Goal: Information Seeking & Learning: Learn about a topic

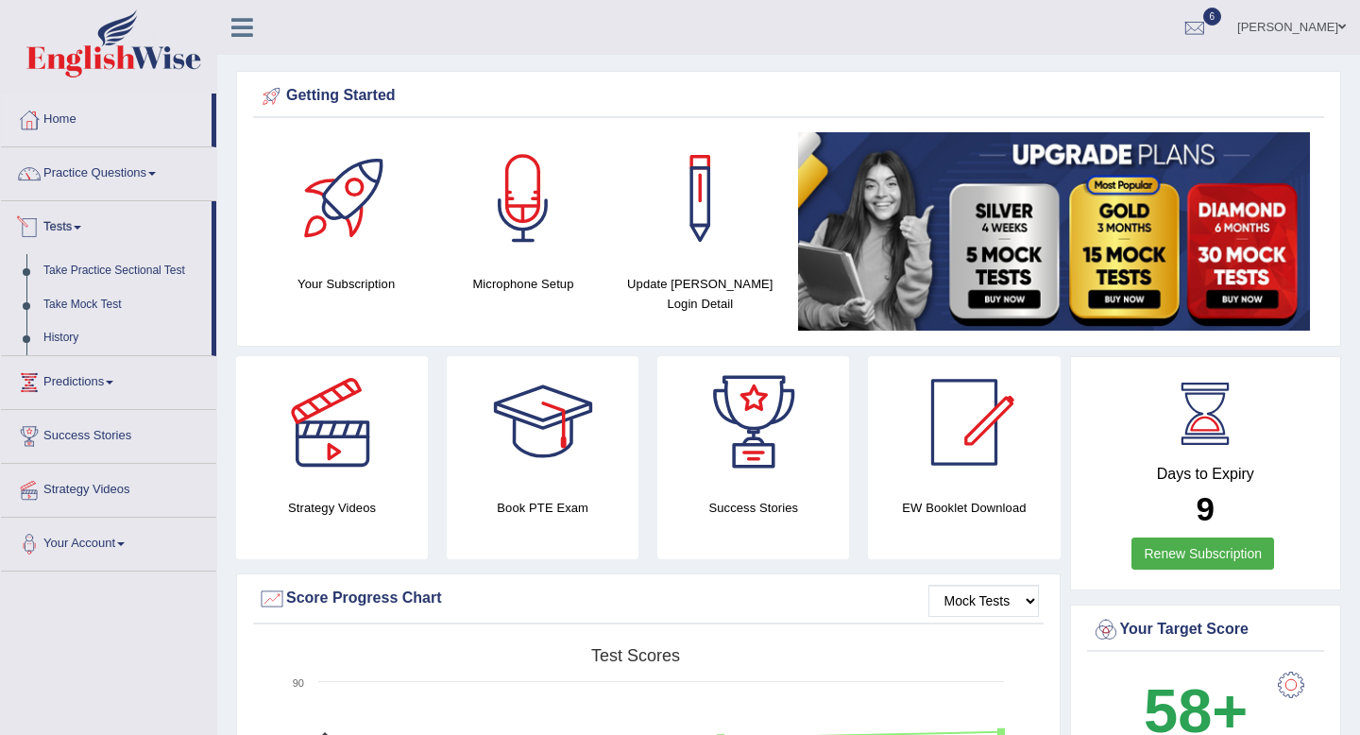
click at [81, 222] on link "Tests" at bounding box center [106, 224] width 211 height 47
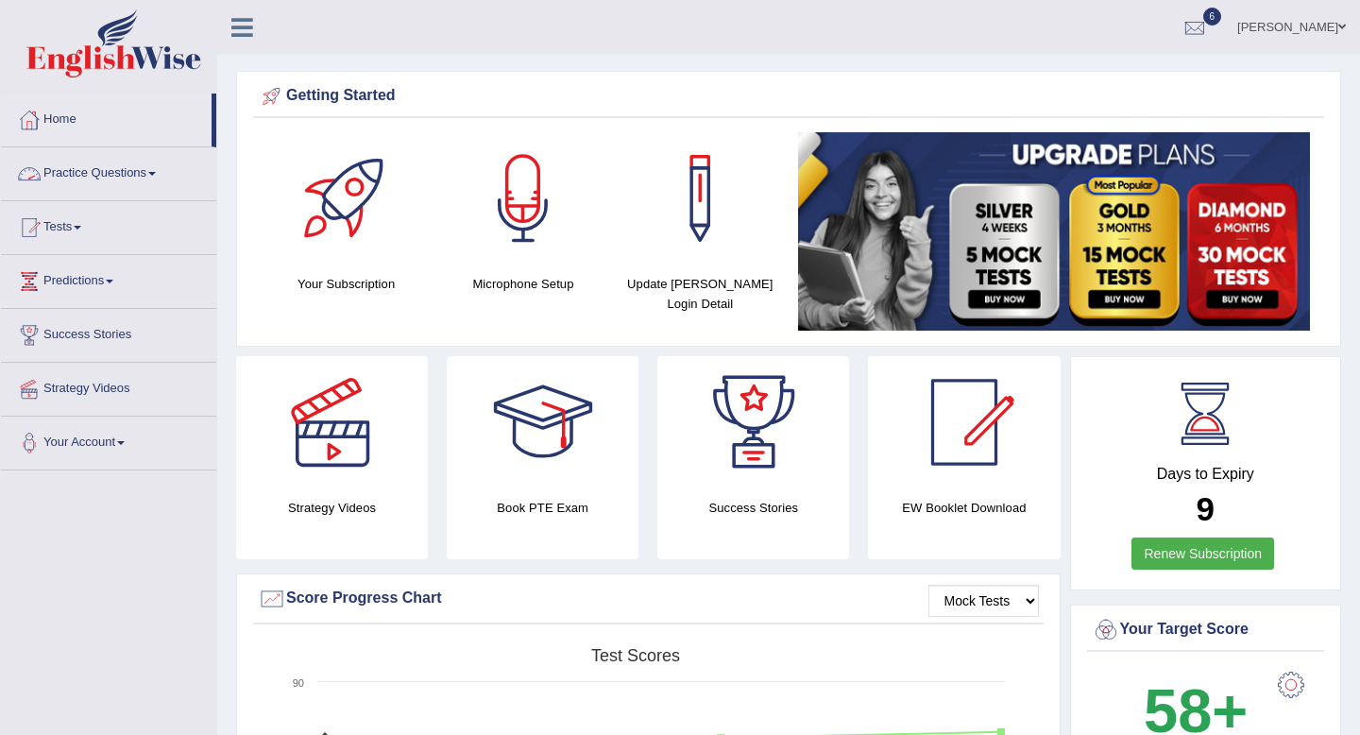
click at [133, 168] on link "Practice Questions" at bounding box center [108, 170] width 215 height 47
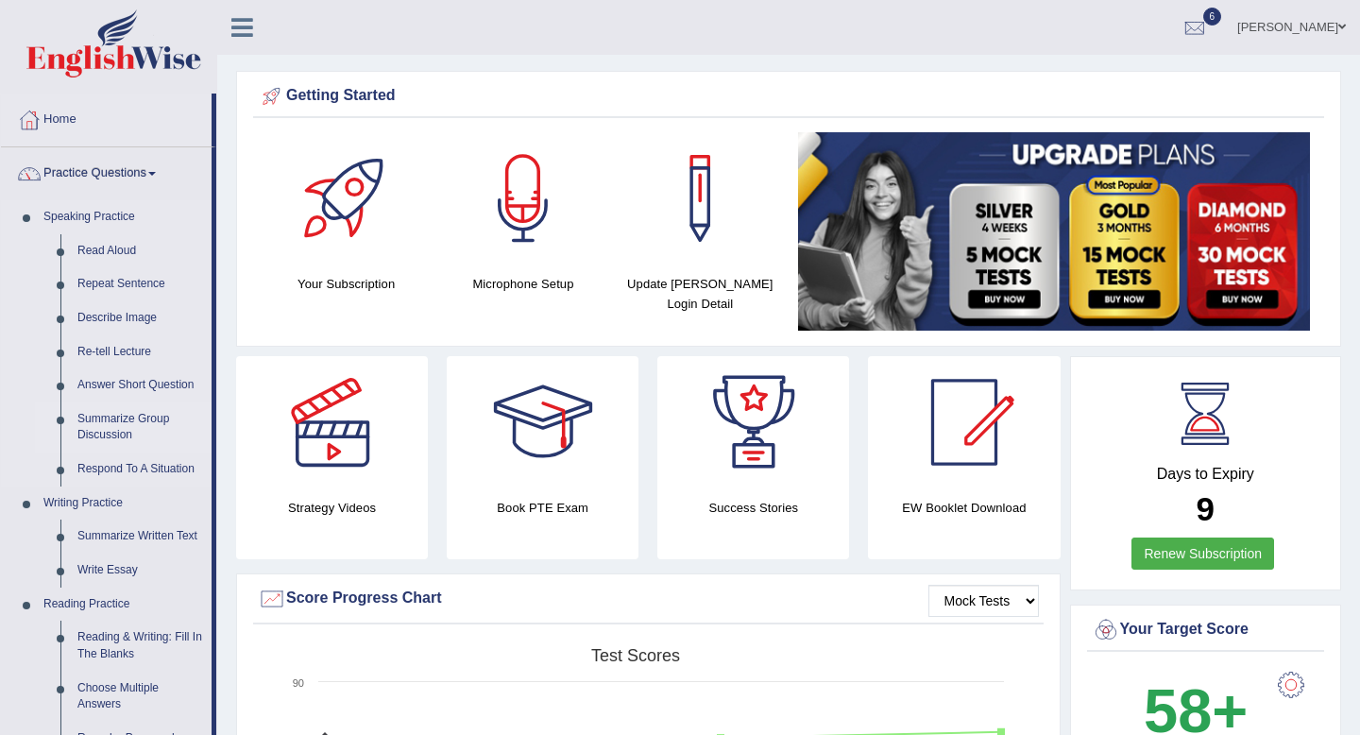
click at [132, 435] on link "Summarize Group Discussion" at bounding box center [140, 427] width 143 height 50
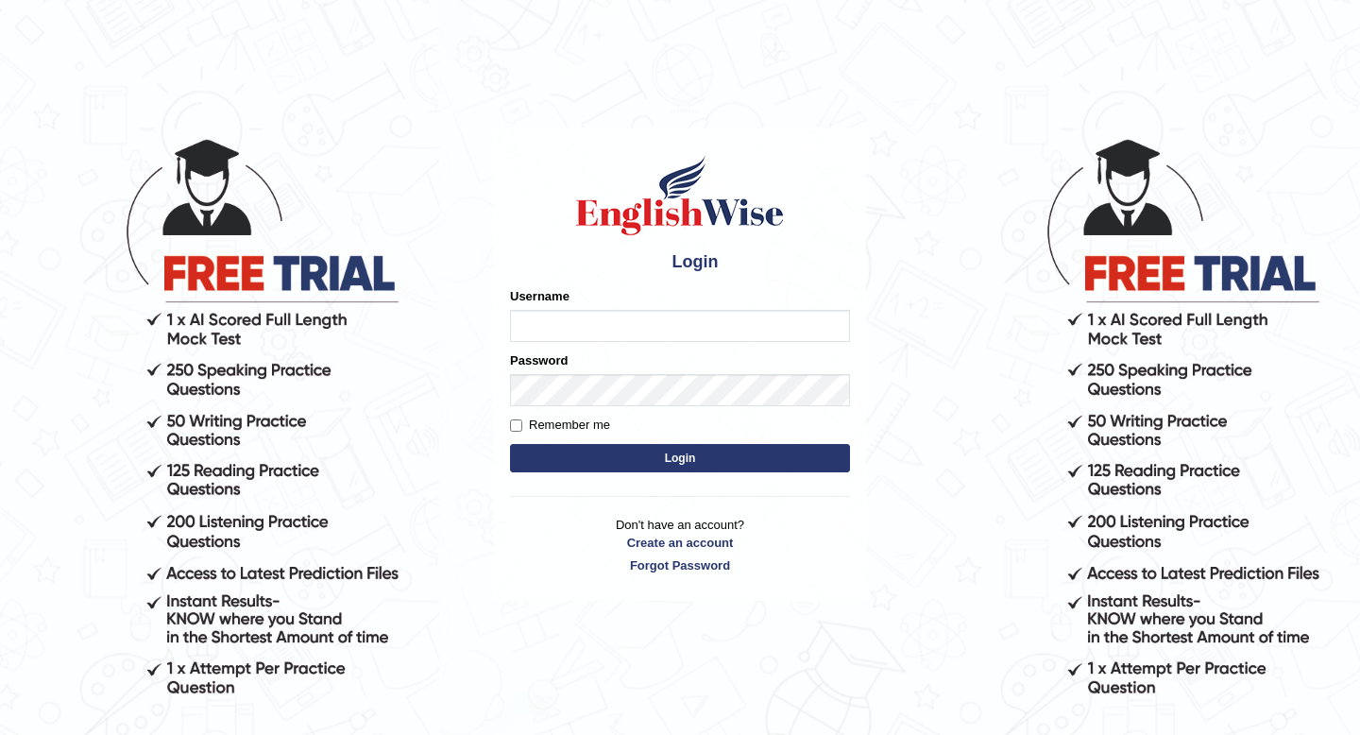
type input "vermaanurag56"
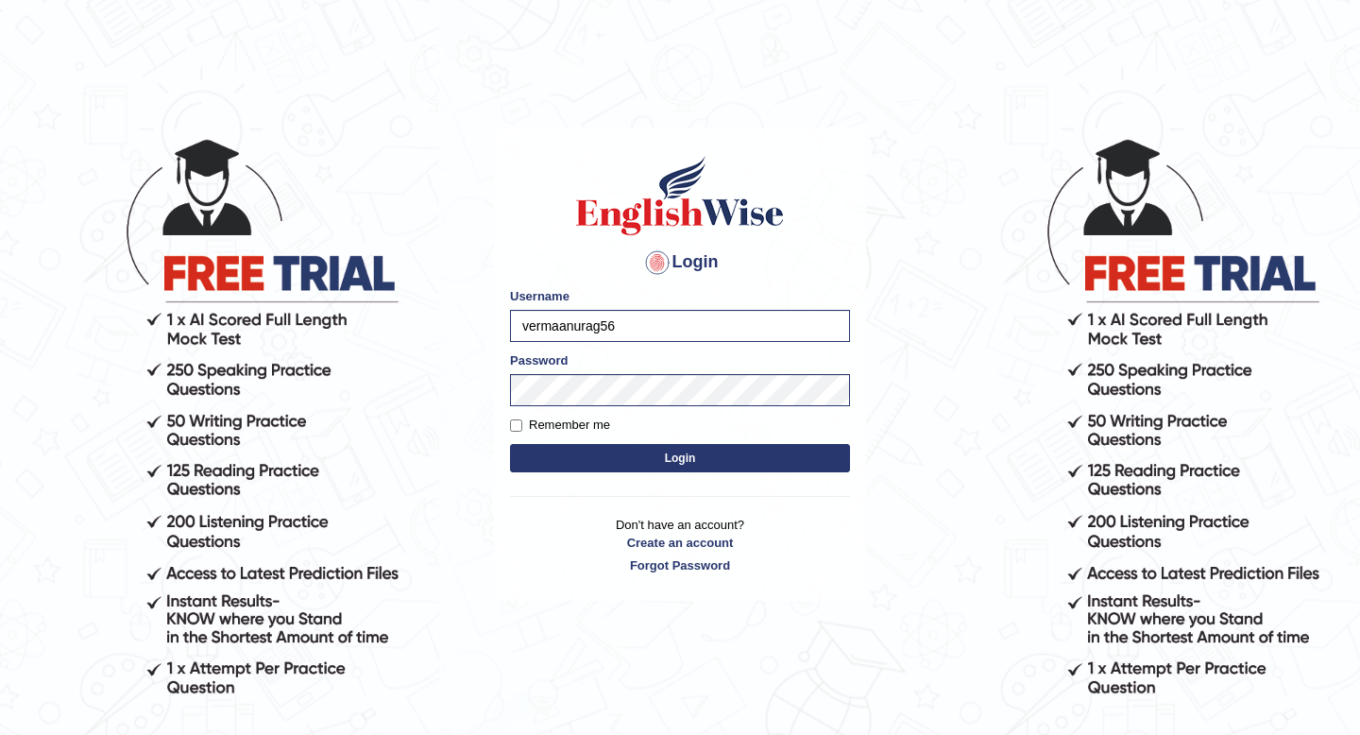
click at [670, 463] on button "Login" at bounding box center [680, 458] width 340 height 28
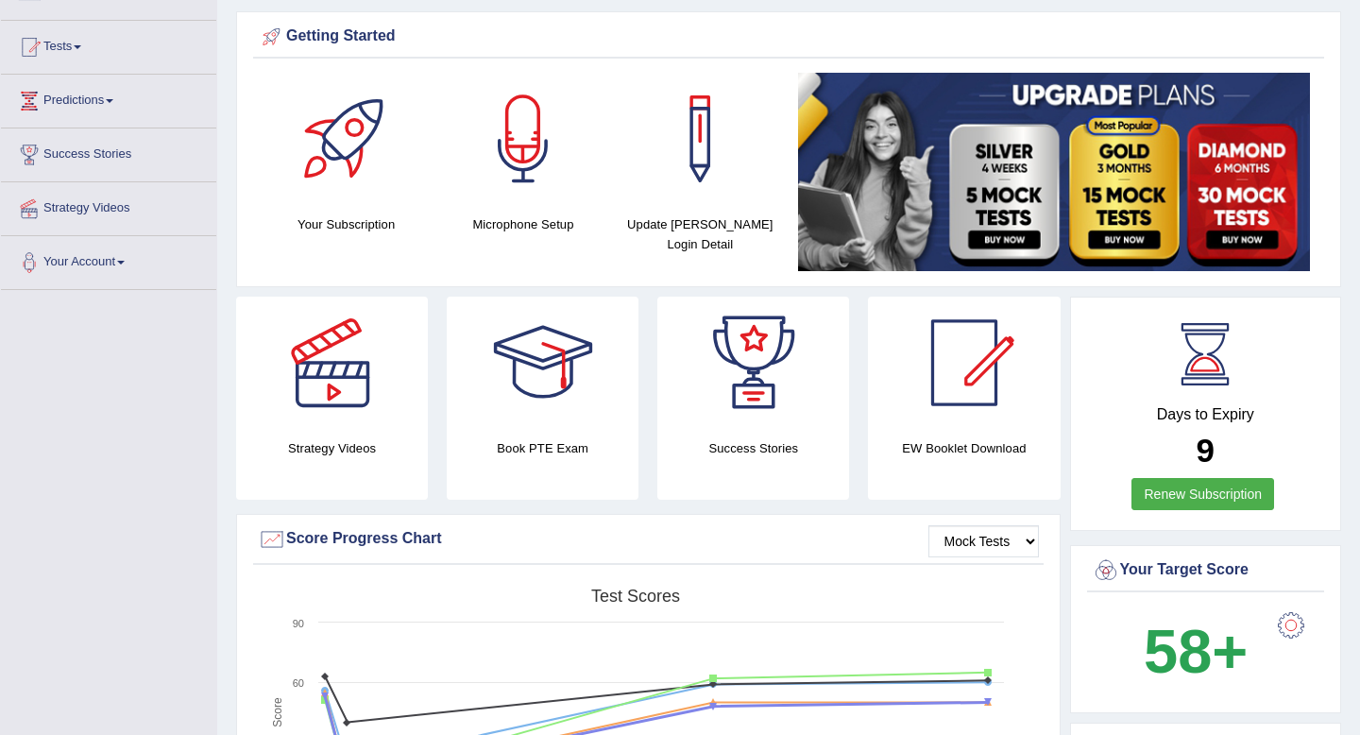
scroll to position [179, 0]
